Goal: Task Accomplishment & Management: Use online tool/utility

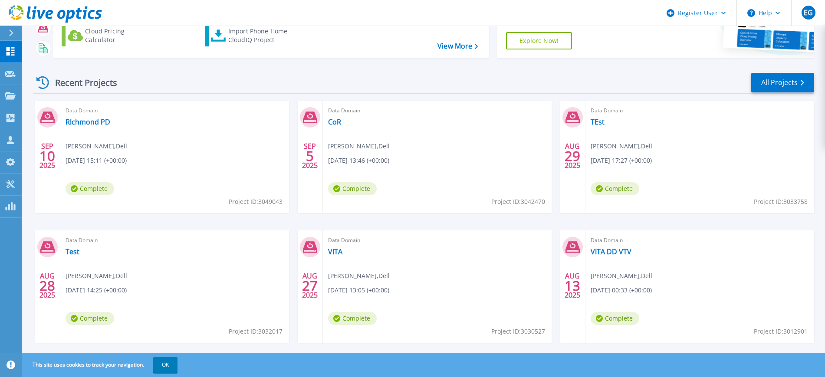
scroll to position [104, 0]
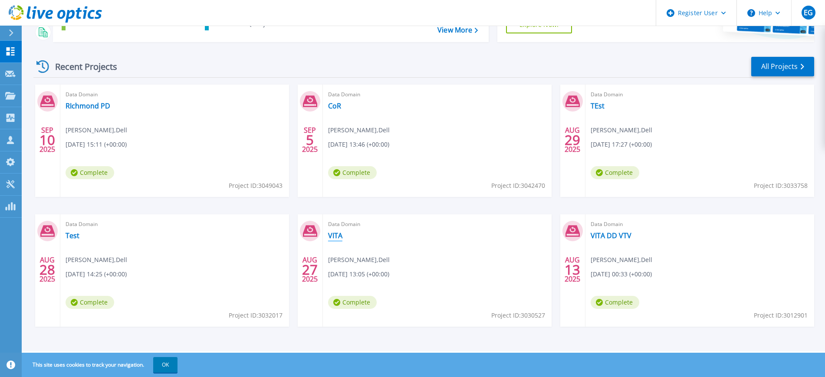
click at [339, 235] on link "VITA" at bounding box center [335, 235] width 14 height 9
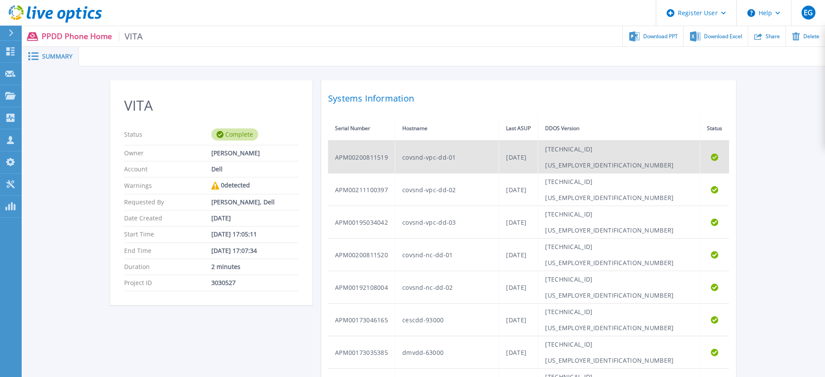
click at [438, 155] on td "covsnd-vpc-dd-01" at bounding box center [448, 157] width 104 height 33
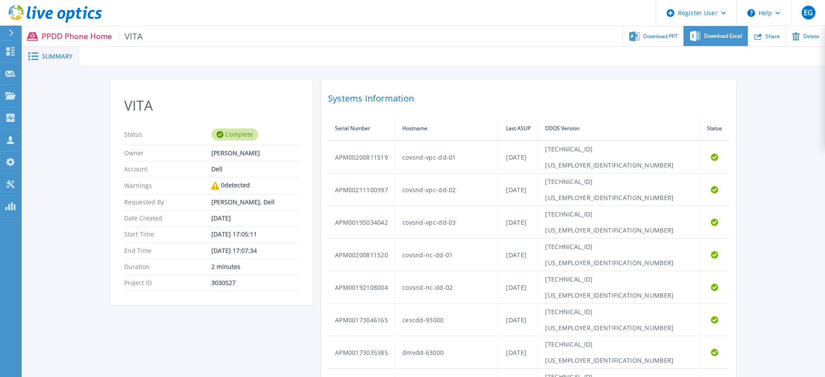
click at [727, 36] on span "Download Excel" at bounding box center [723, 35] width 38 height 5
click at [662, 38] on span "Download PPT" at bounding box center [661, 35] width 35 height 5
click at [657, 43] on div "Download PPT" at bounding box center [653, 36] width 60 height 20
click at [143, 33] on ul "Download PPT Download Excel Share Delete" at bounding box center [484, 36] width 683 height 20
click at [7, 46] on link "Dashboard Dashboard" at bounding box center [11, 52] width 22 height 22
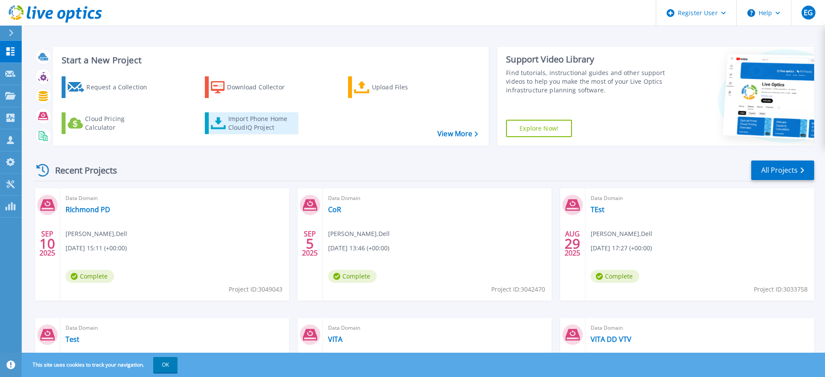
click at [228, 120] on div "Import Phone Home CloudIQ Project" at bounding box center [262, 123] width 68 height 17
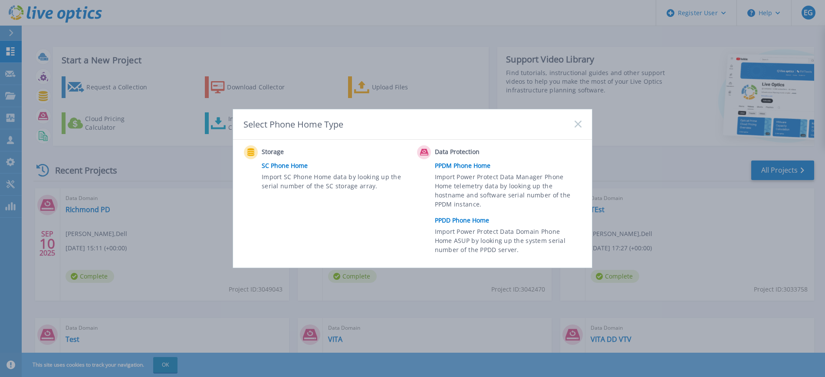
click at [465, 223] on link "PPDD Phone Home" at bounding box center [510, 220] width 151 height 13
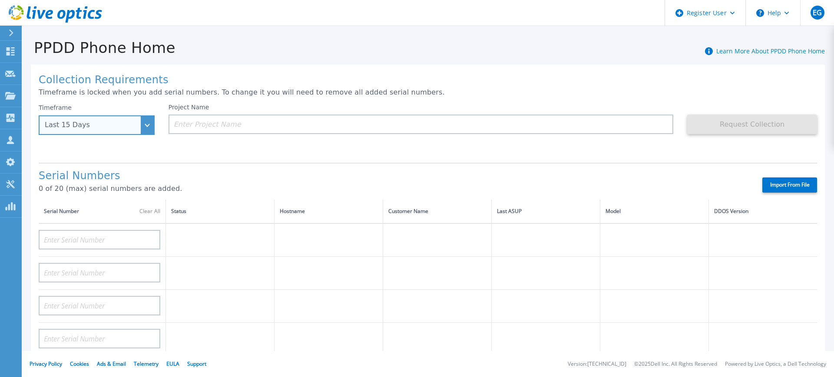
click at [120, 124] on div "Last 15 Days" at bounding box center [92, 125] width 94 height 8
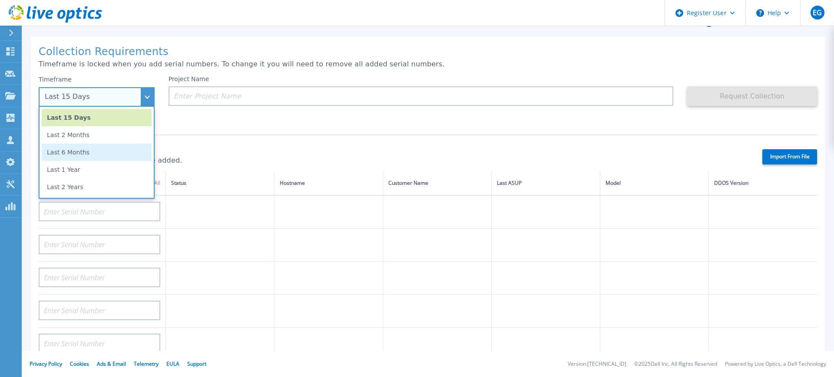
scroll to position [54, 0]
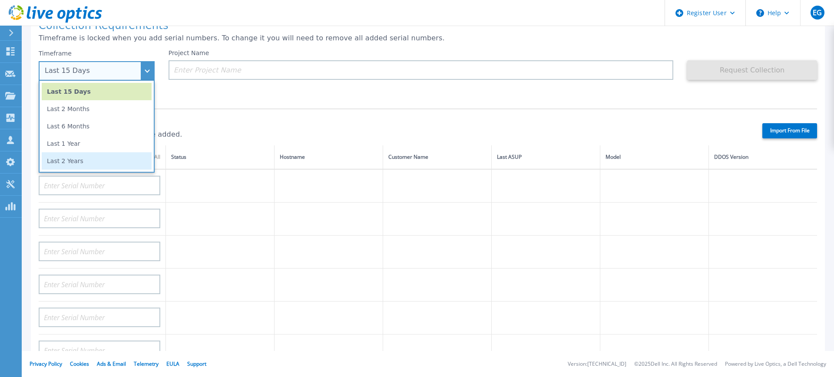
click at [92, 165] on li "Last 2 Years" at bounding box center [97, 160] width 110 height 17
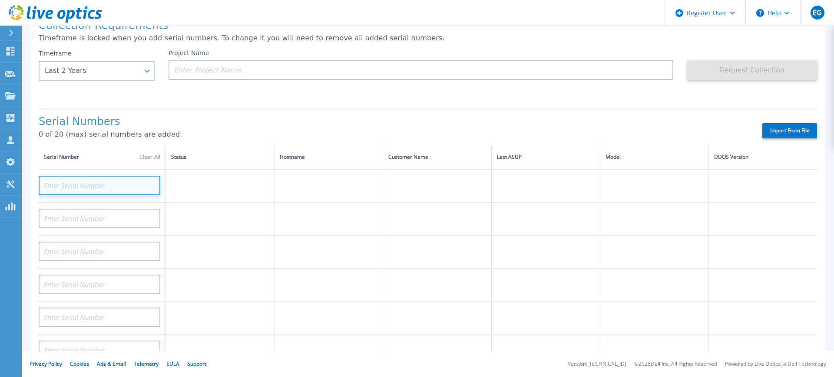
click at [123, 191] on input at bounding box center [100, 186] width 122 height 20
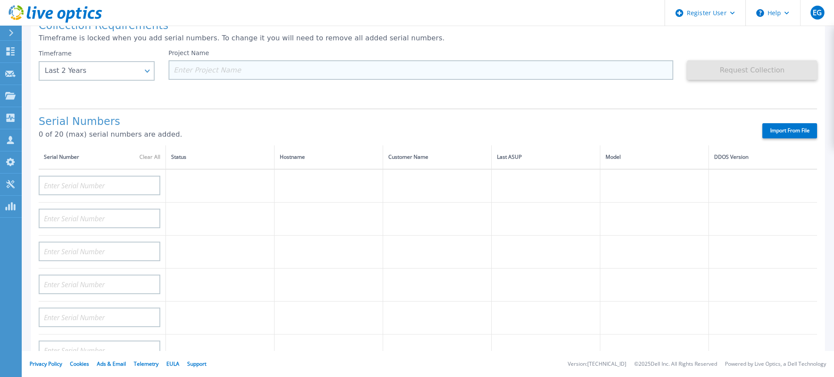
click at [207, 72] on input at bounding box center [420, 70] width 505 height 20
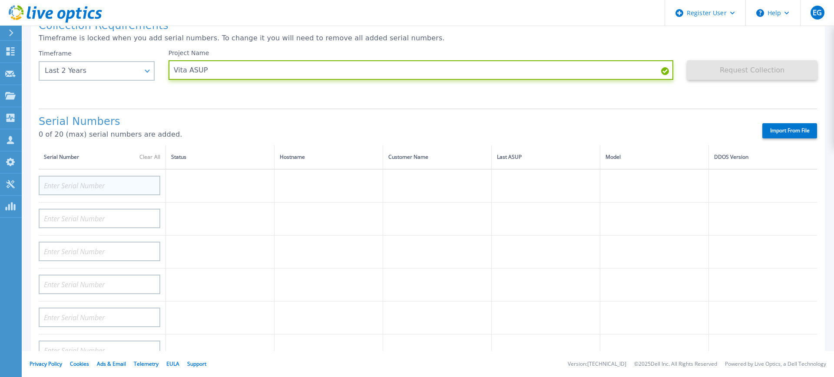
type input "Vita ASUP"
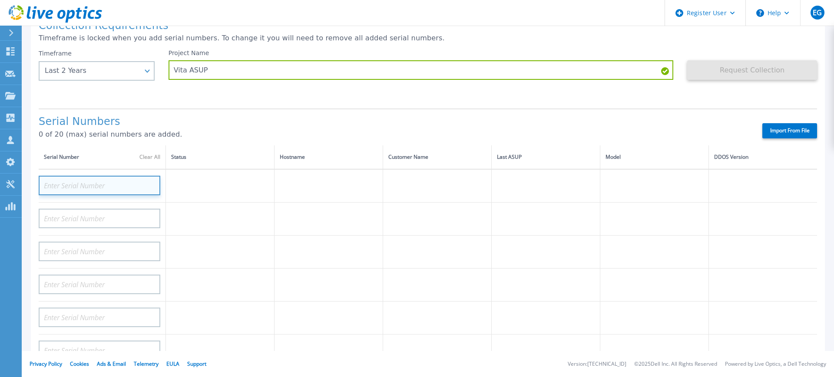
click at [129, 176] on input at bounding box center [100, 186] width 122 height 20
click at [98, 179] on input at bounding box center [100, 186] width 122 height 20
paste input "APM00200811519"
type input "APM00200811519"
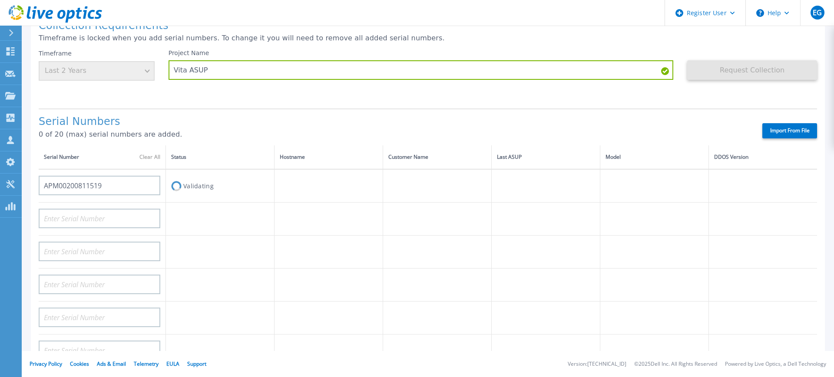
click at [274, 198] on td at bounding box center [328, 185] width 109 height 33
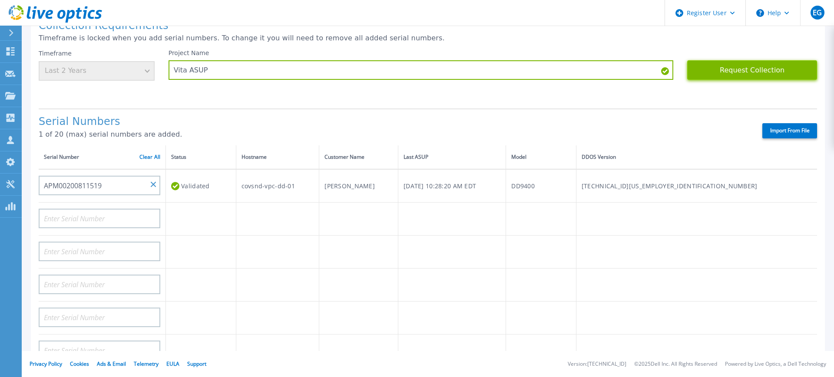
click at [726, 71] on button "Request Collection" at bounding box center [752, 70] width 130 height 20
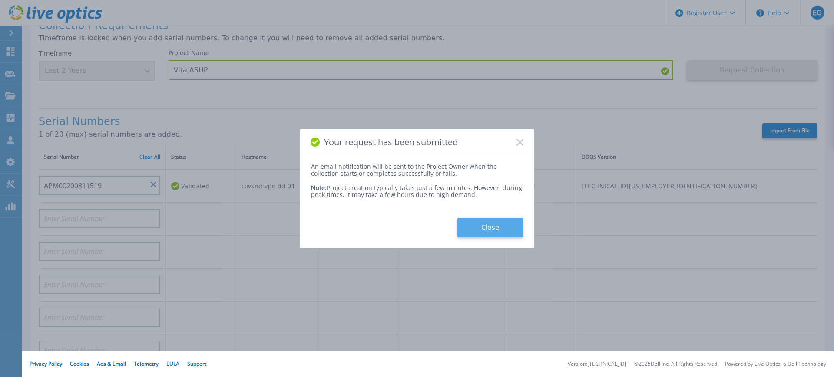
click at [505, 225] on button "Close" at bounding box center [490, 228] width 66 height 20
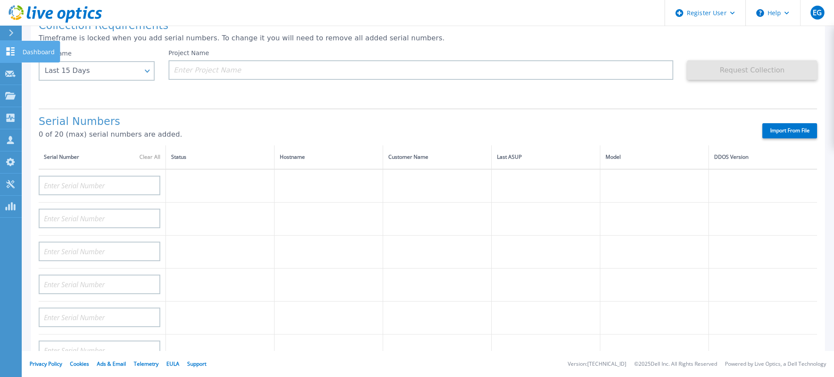
click at [13, 53] on icon at bounding box center [10, 51] width 10 height 8
